Goal: Task Accomplishment & Management: Manage account settings

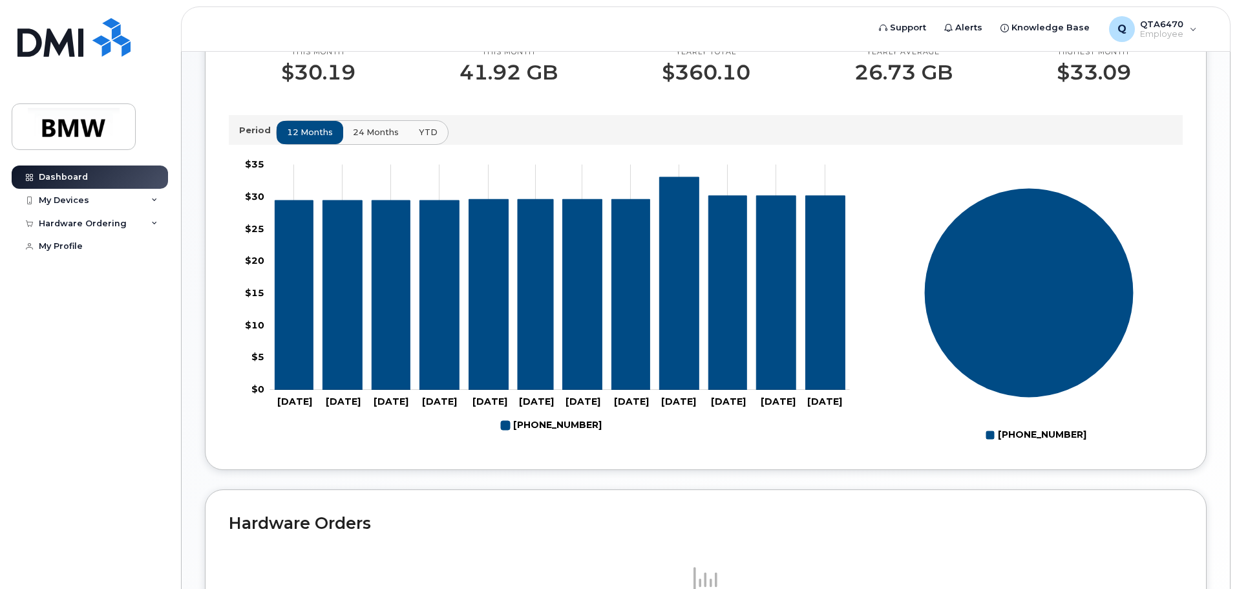
scroll to position [386, 0]
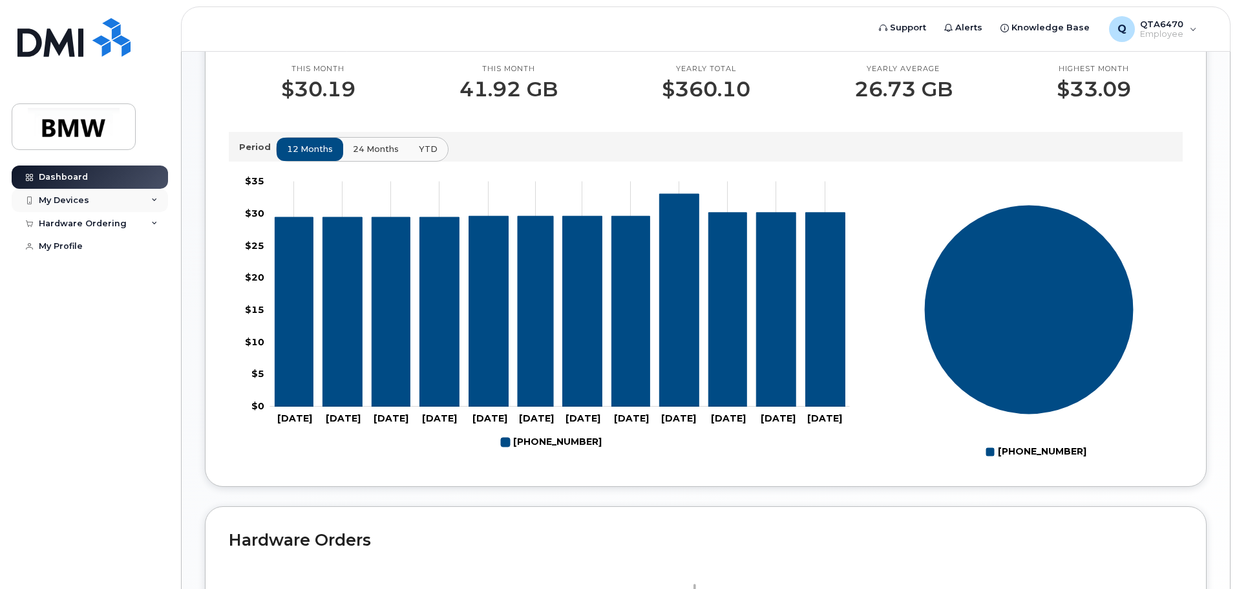
click at [83, 205] on div "My Devices" at bounding box center [64, 200] width 50 height 10
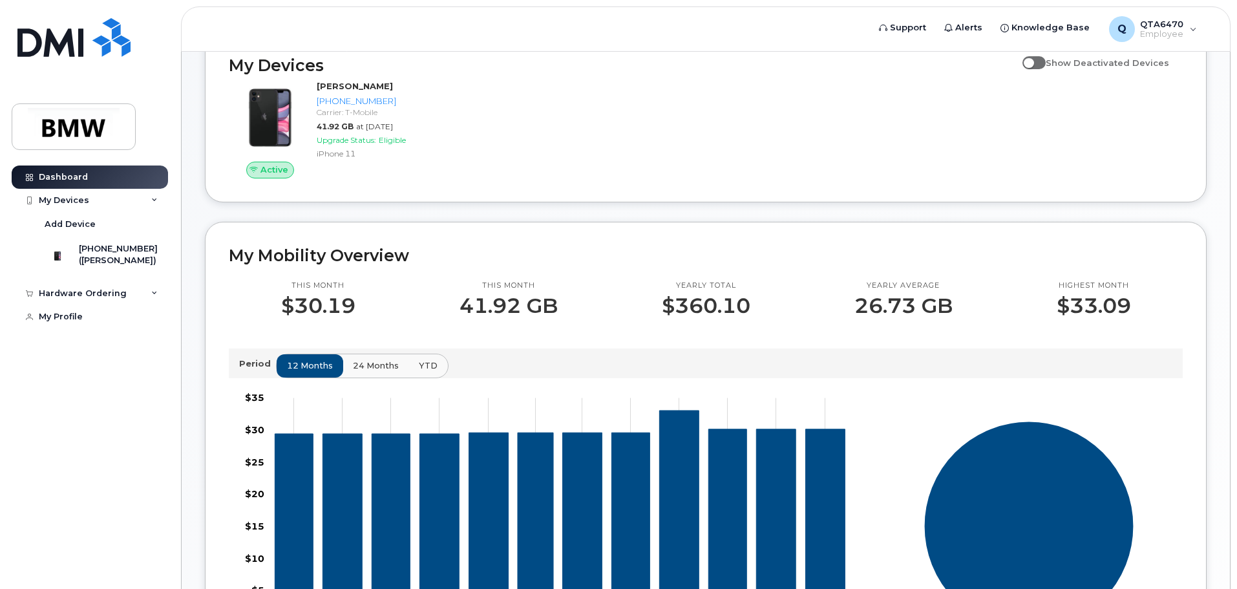
scroll to position [192, 0]
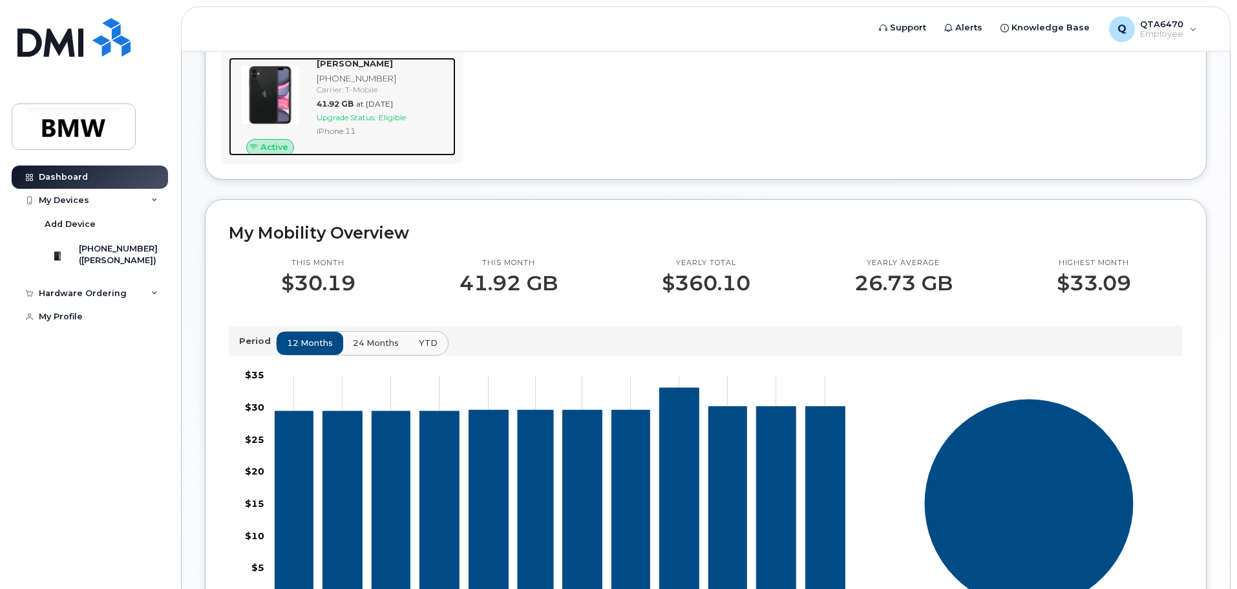
click at [386, 122] on span "Eligible" at bounding box center [392, 117] width 27 height 10
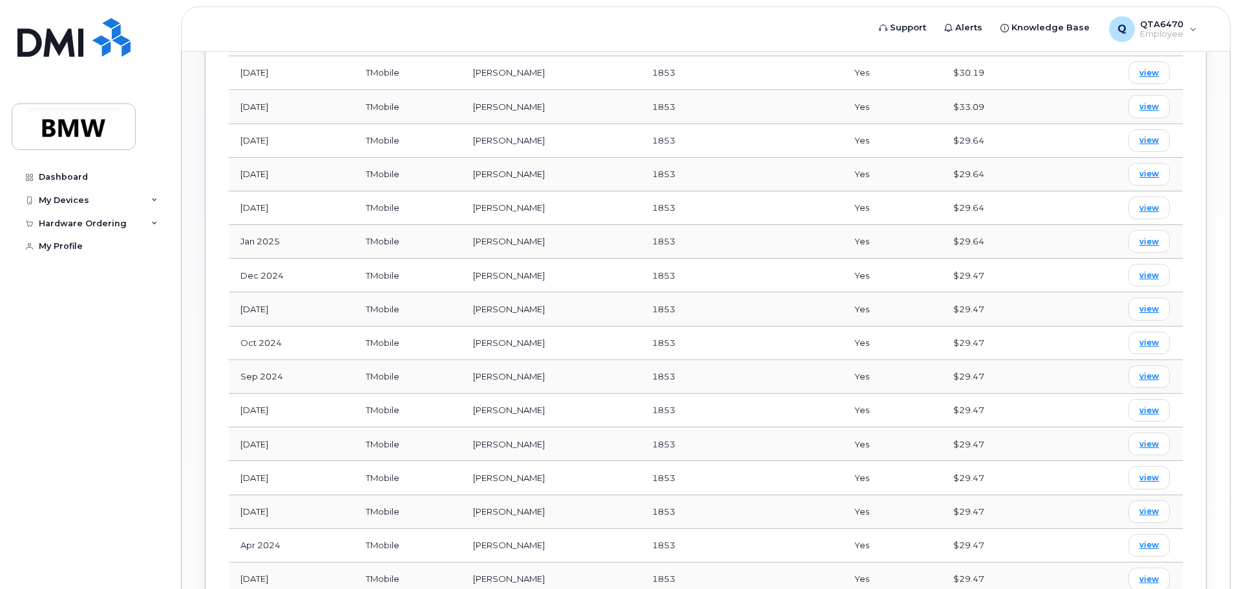
scroll to position [626, 0]
click at [1142, 165] on span "view" at bounding box center [1149, 171] width 19 height 12
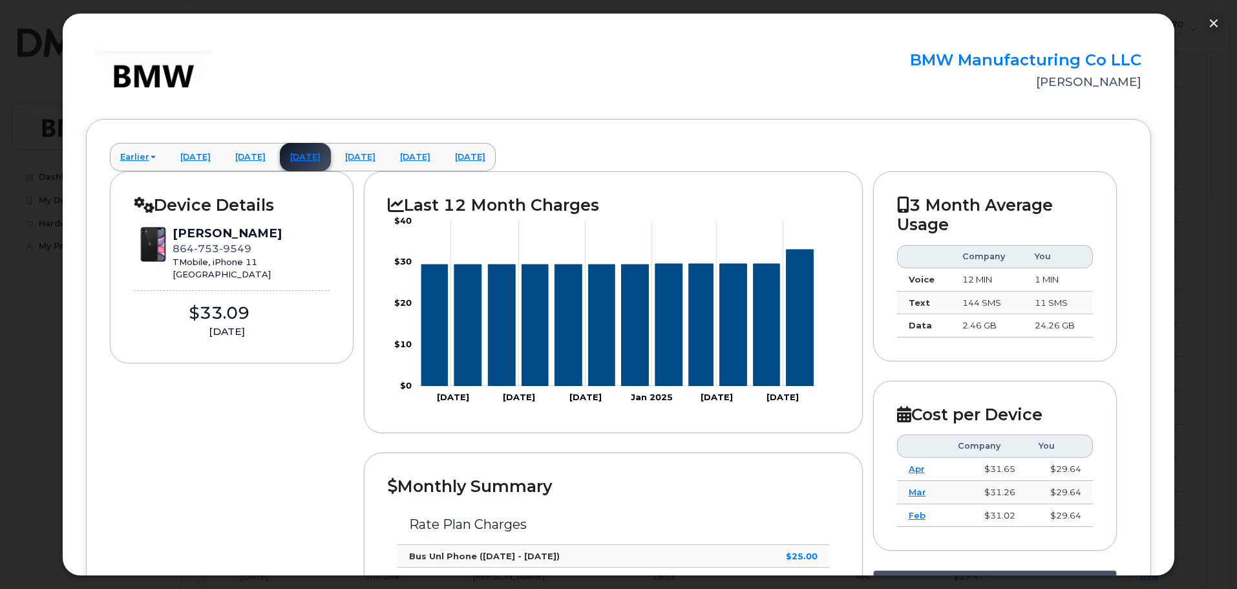
scroll to position [0, 0]
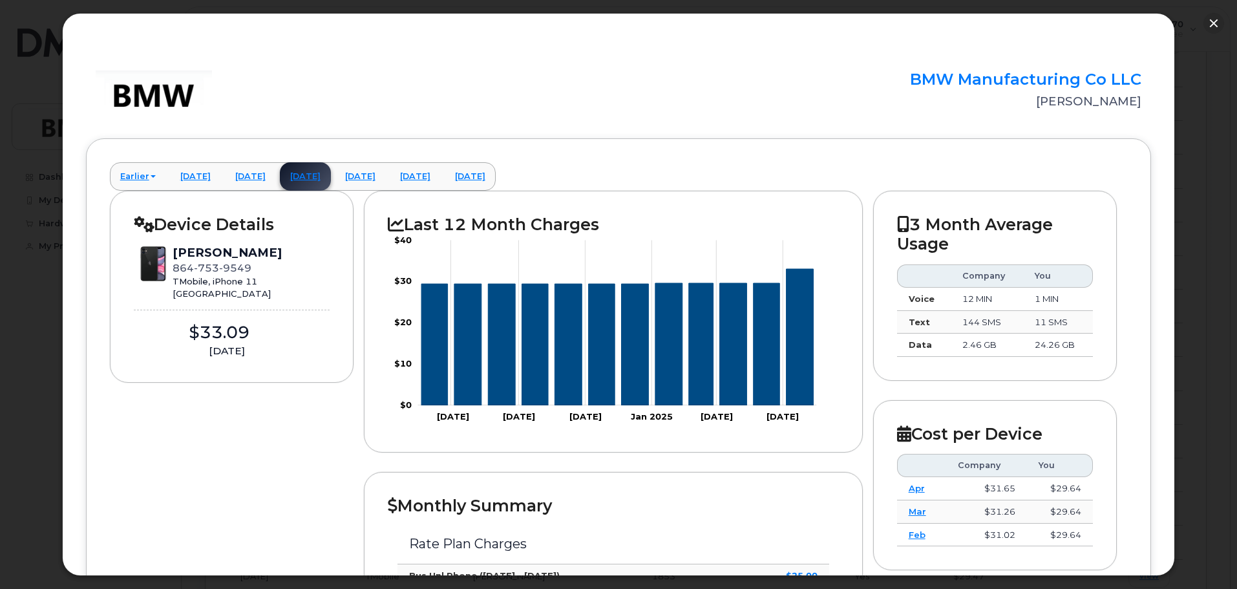
click at [564, 89] on div "BMW Manufacturing Co LLC Stephen Haloulos" at bounding box center [619, 93] width 1066 height 47
drag, startPoint x: 432, startPoint y: 129, endPoint x: 432, endPoint y: 121, distance: 8.4
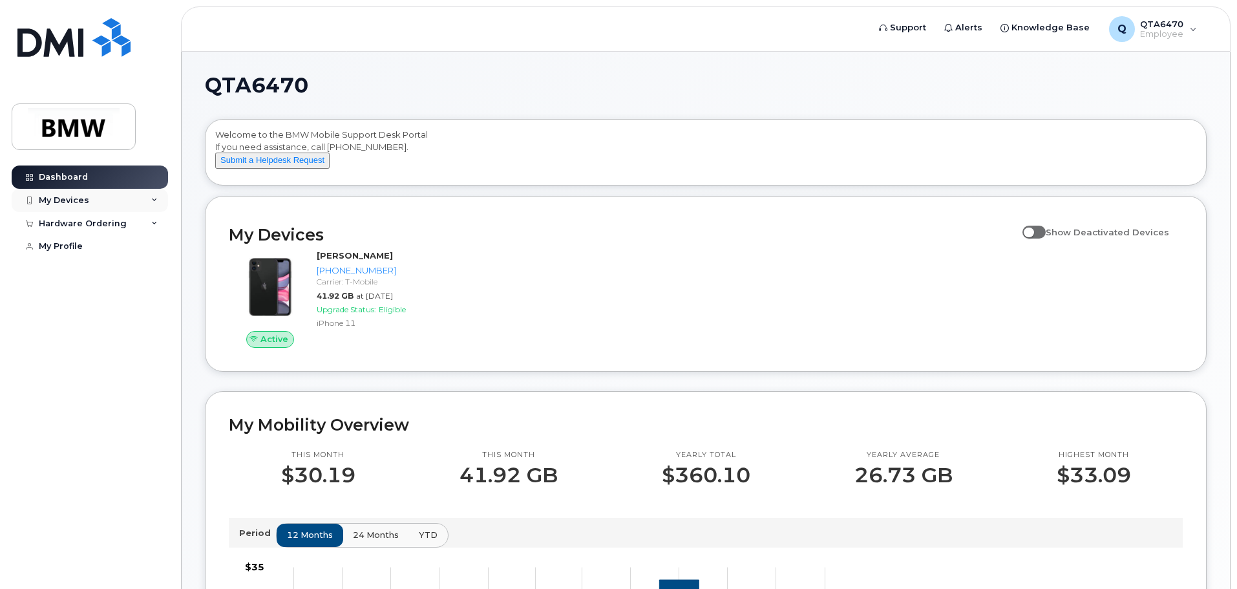
click at [89, 202] on div "My Devices" at bounding box center [90, 200] width 156 height 23
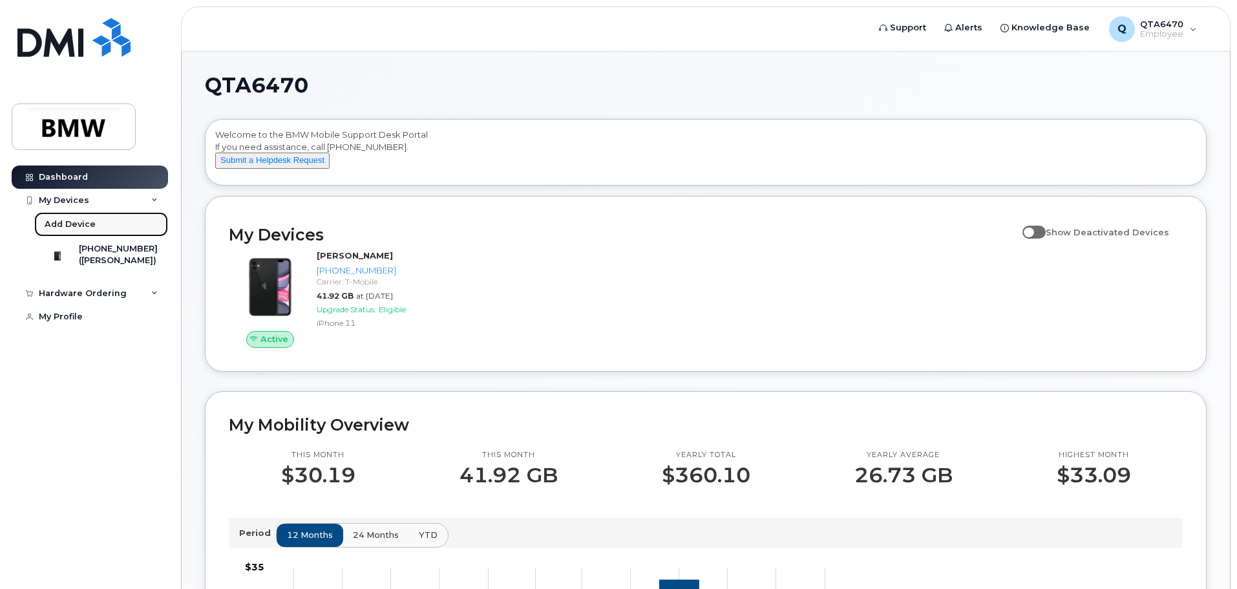
click at [121, 225] on link "Add Device" at bounding box center [101, 224] width 134 height 25
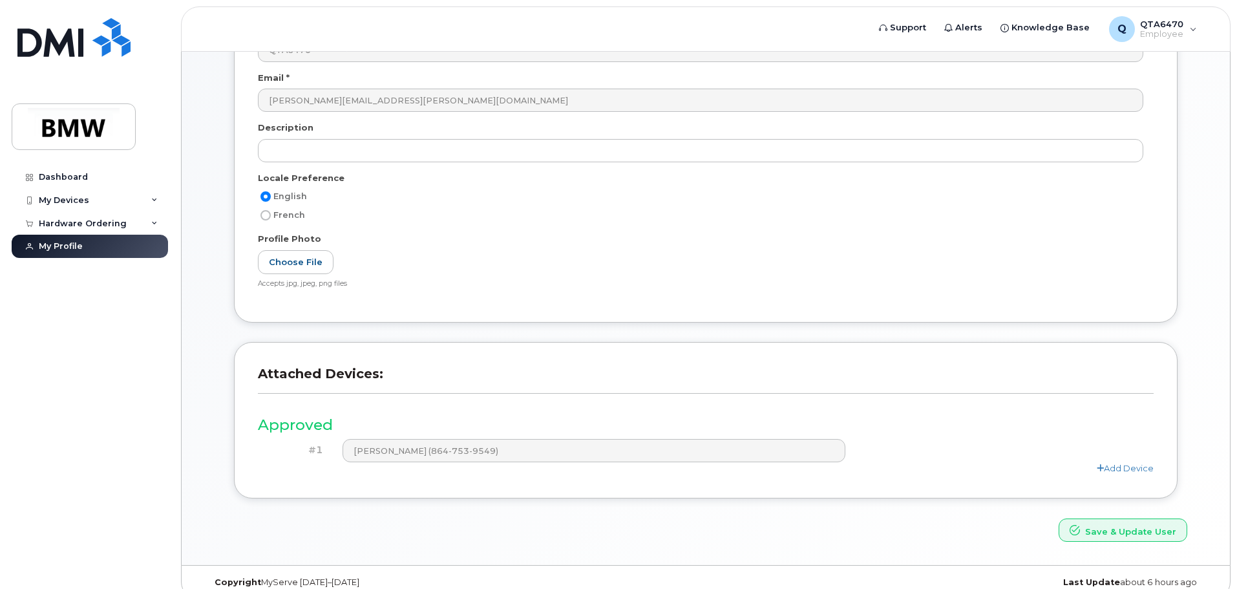
scroll to position [245, 0]
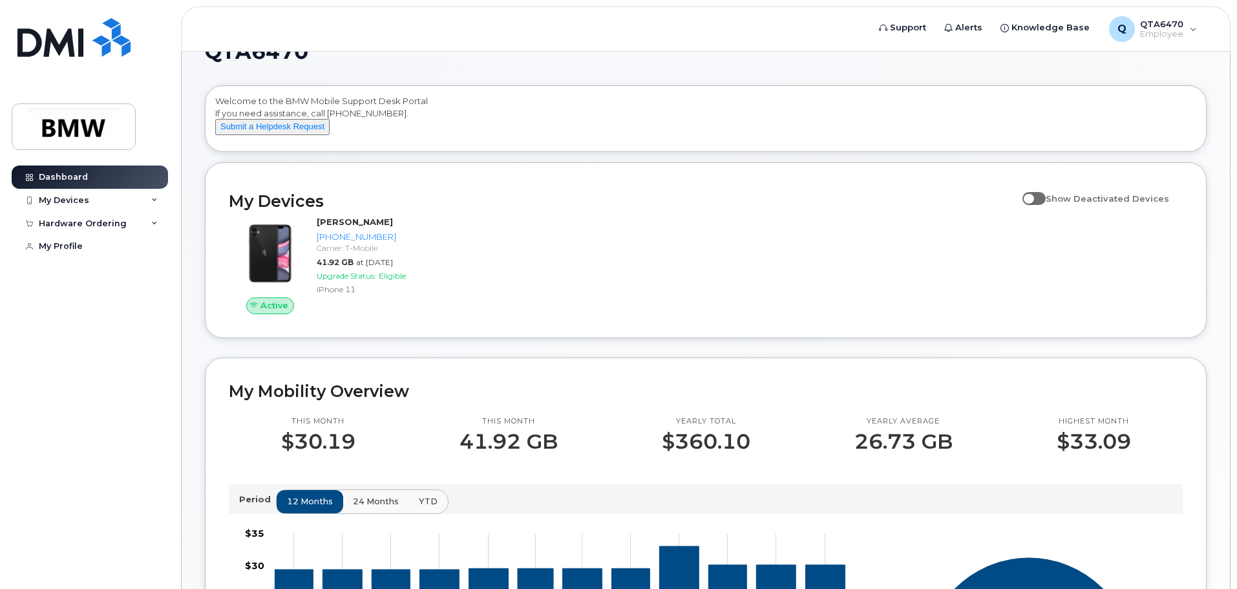
scroll to position [65, 0]
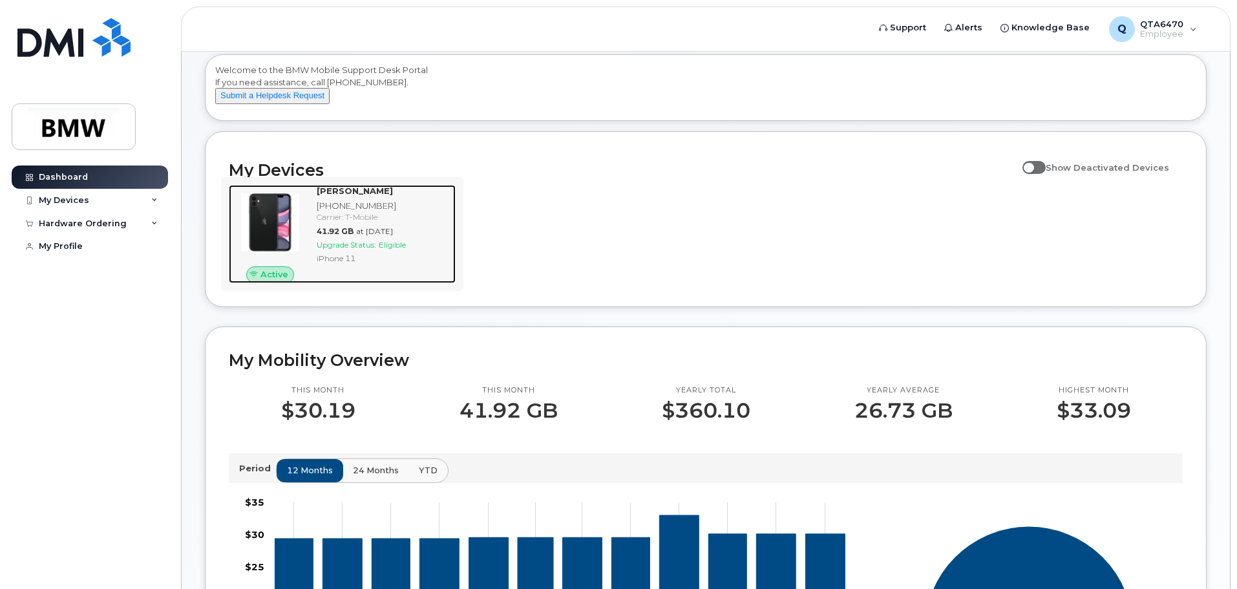
drag, startPoint x: 272, startPoint y: 288, endPoint x: 288, endPoint y: 282, distance: 16.4
click at [272, 281] on span "Active" at bounding box center [274, 274] width 28 height 12
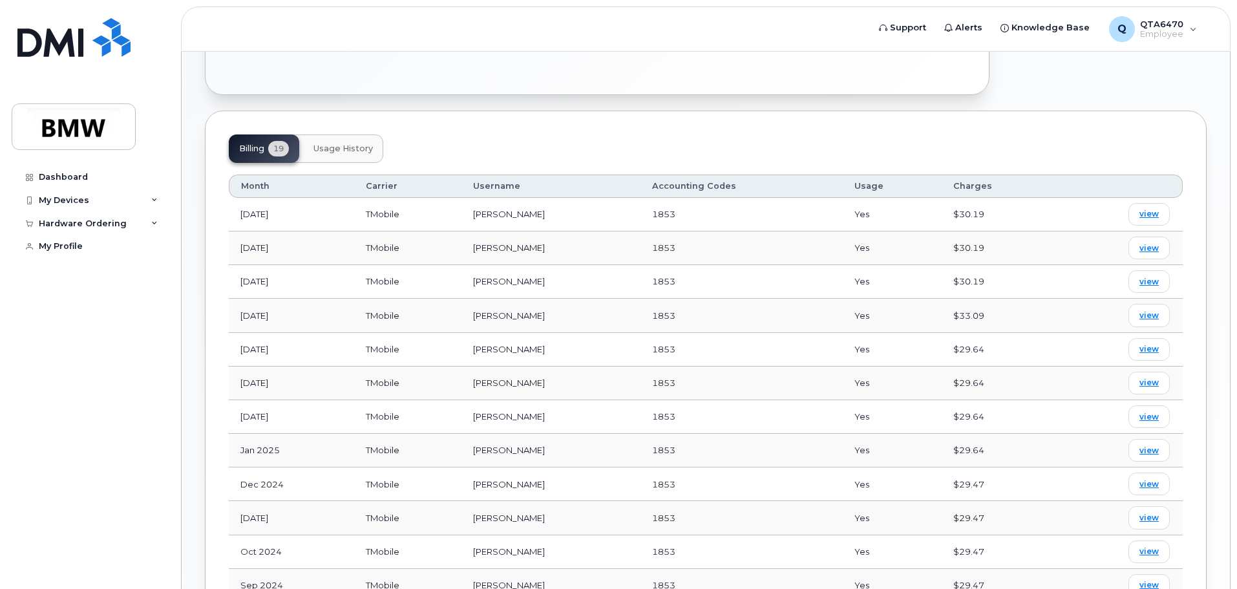
scroll to position [323, 0]
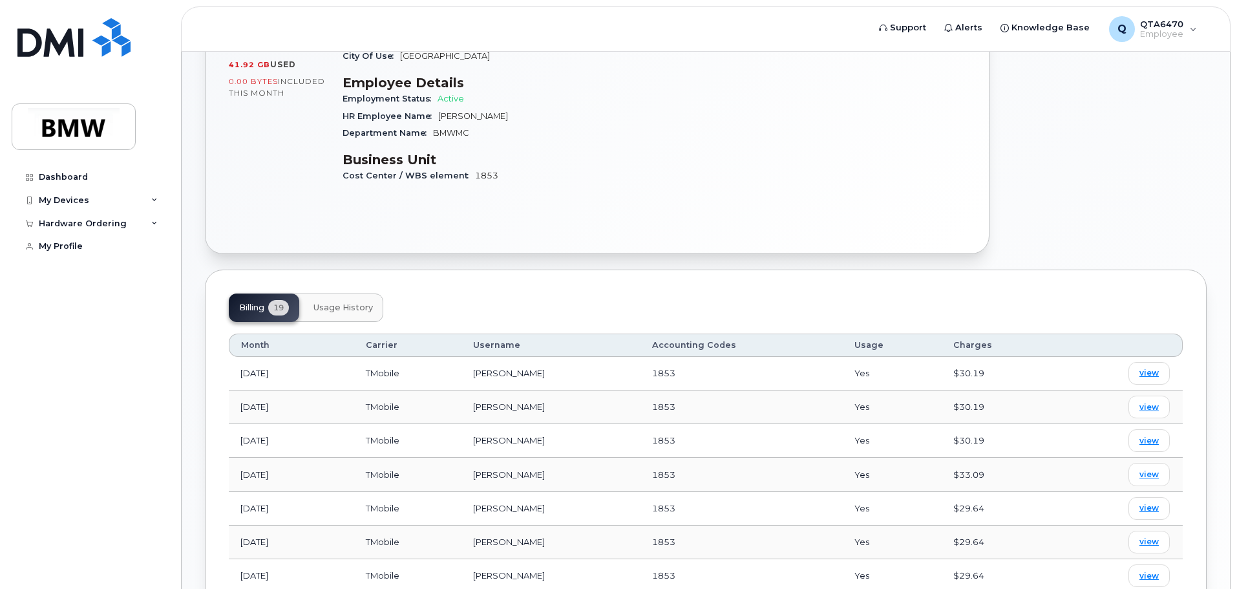
click at [356, 303] on span "Usage History" at bounding box center [342, 308] width 59 height 10
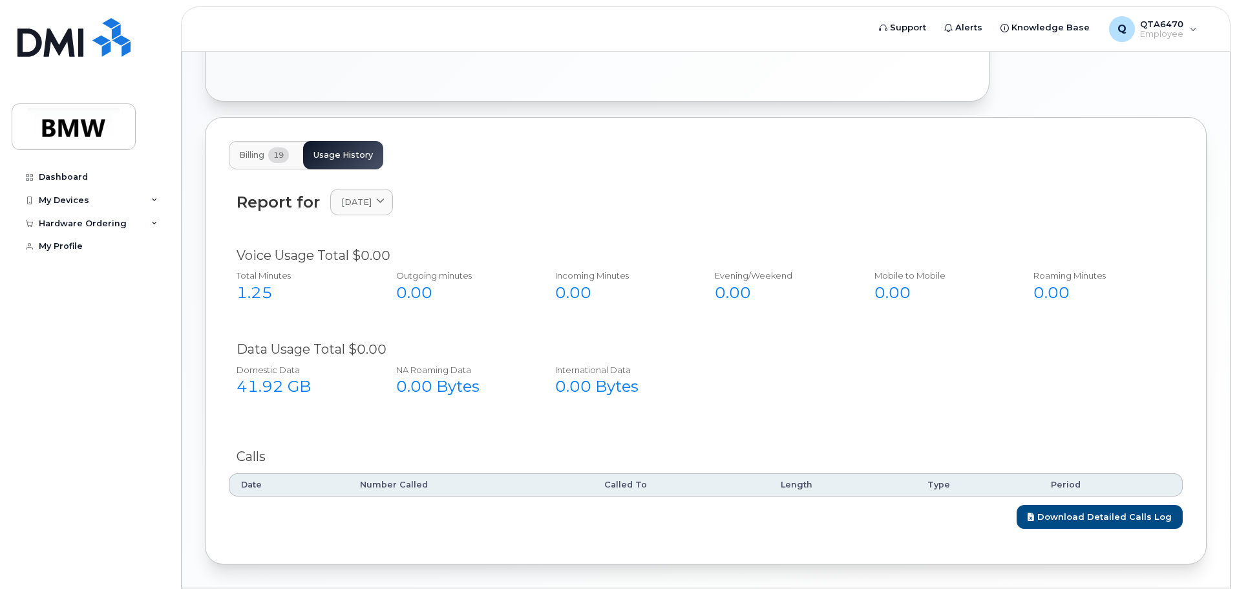
scroll to position [504, 0]
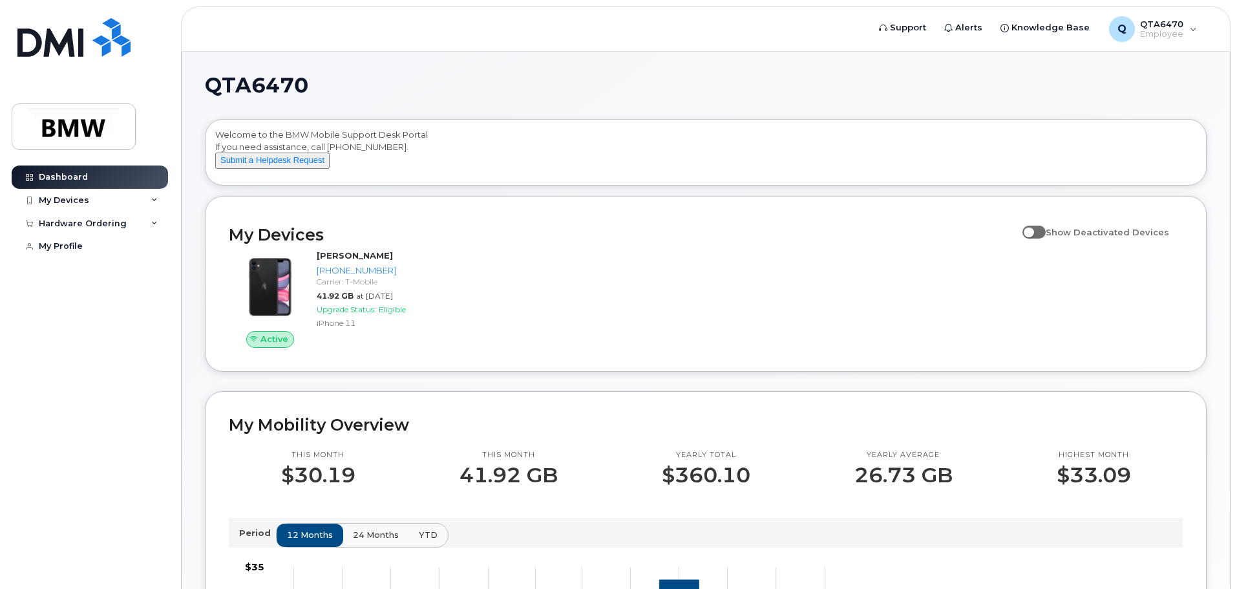
drag, startPoint x: 218, startPoint y: 238, endPoint x: 209, endPoint y: 238, distance: 9.0
